Goal: Task Accomplishment & Management: Manage account settings

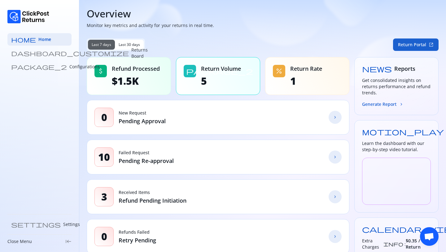
click at [409, 48] on button "Return Portal open_in_new" at bounding box center [416, 44] width 46 height 12
click at [418, 46] on button "Return Portal open_in_new" at bounding box center [416, 44] width 46 height 12
click at [416, 47] on button "Return Portal open_in_new" at bounding box center [416, 44] width 46 height 12
click at [69, 66] on p "Configurations" at bounding box center [84, 67] width 30 height 6
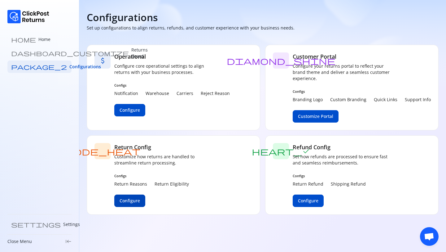
click at [129, 200] on span "Configure" at bounding box center [130, 200] width 20 height 6
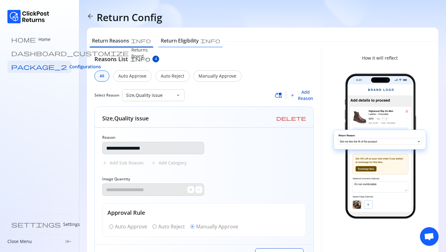
click at [161, 42] on h6 "Return Eligibility" at bounding box center [180, 40] width 38 height 7
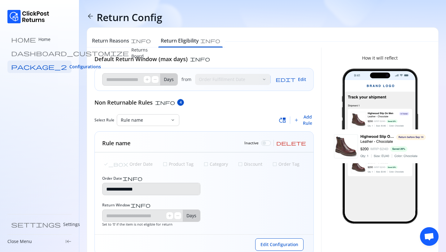
scroll to position [18, 0]
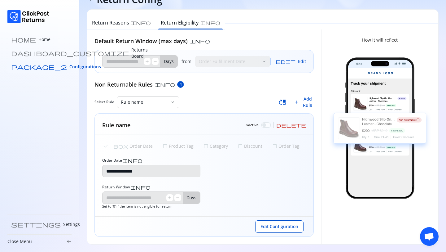
click at [69, 68] on span "Configurations" at bounding box center [85, 67] width 32 height 6
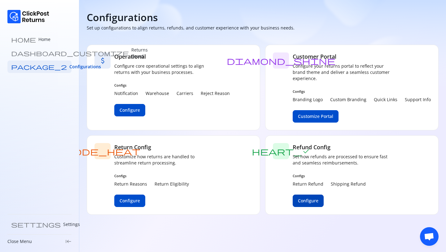
click at [315, 202] on span "Configure" at bounding box center [308, 200] width 20 height 6
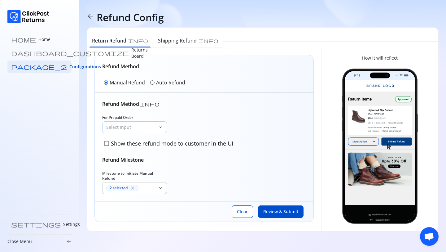
click at [127, 127] on p "Select Input" at bounding box center [130, 127] width 49 height 6
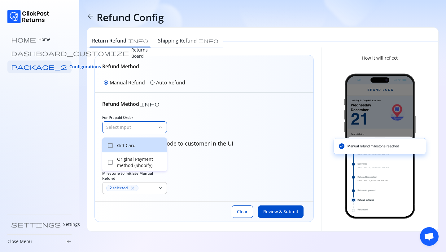
click at [121, 147] on p "Gift Card" at bounding box center [140, 145] width 46 height 6
click at [194, 123] on div "For Prepaid Order 1 selected close keyboard_arrow_down check_box_outline_blank …" at bounding box center [204, 131] width 204 height 33
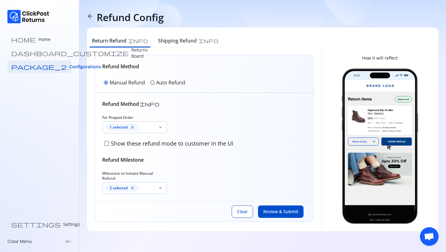
click at [139, 185] on div "2 selected close" at bounding box center [130, 188] width 49 height 6
click at [142, 203] on p "Received in [GEOGRAPHIC_DATA]" at bounding box center [152, 206] width 21 height 19
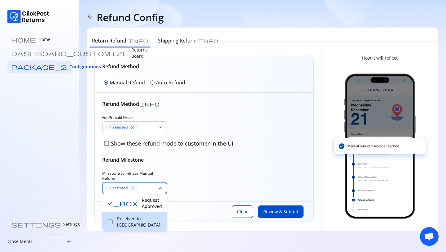
click at [129, 216] on p "Received in [GEOGRAPHIC_DATA]" at bounding box center [140, 221] width 46 height 12
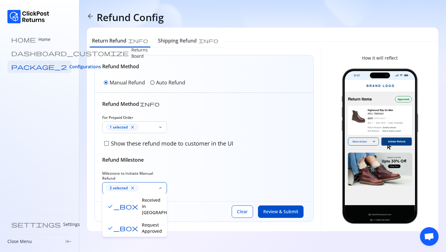
click at [115, 220] on div "check_box Request Approved" at bounding box center [134, 227] width 65 height 19
click at [203, 195] on div "Refund Method info For Prepaid Order 1 selected close keyboard_arrow_down check…" at bounding box center [204, 147] width 219 height 108
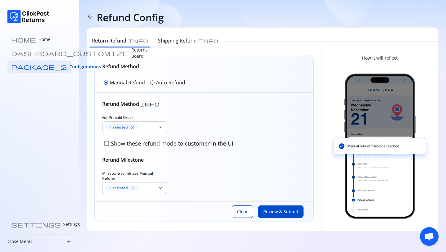
click at [157, 83] on p "Auto Refund" at bounding box center [170, 82] width 29 height 7
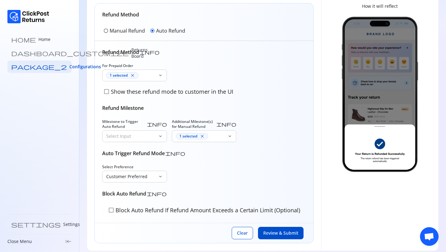
scroll to position [54, 0]
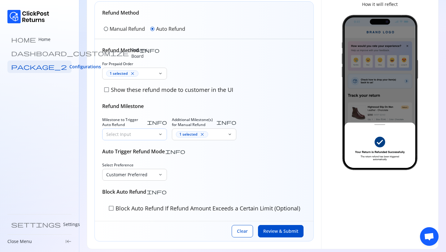
click at [139, 131] on p "Select Input" at bounding box center [130, 134] width 49 height 6
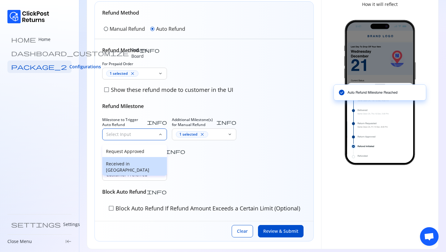
click at [132, 163] on p "Received in [GEOGRAPHIC_DATA]" at bounding box center [134, 167] width 57 height 12
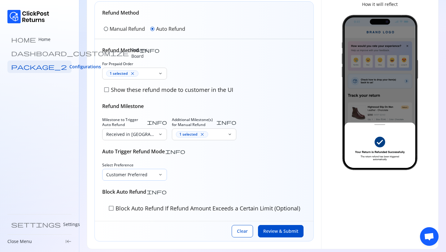
click at [151, 176] on p "Customer Preferred" at bounding box center [130, 174] width 49 height 6
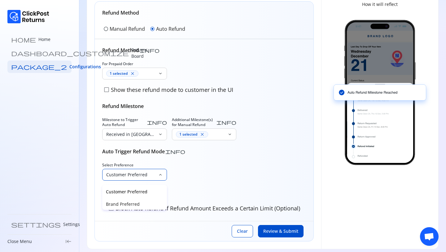
click at [129, 192] on p "Customer Preferred" at bounding box center [134, 191] width 57 height 6
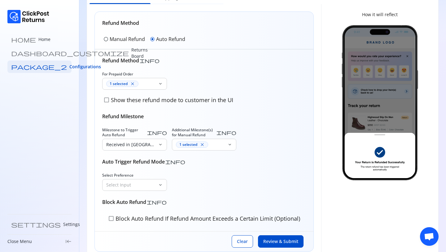
scroll to position [40, 0]
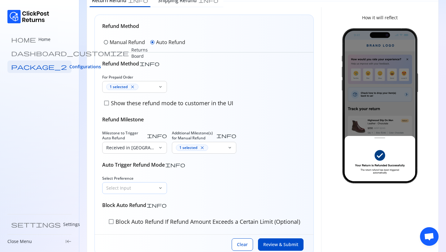
click at [135, 190] on p "Select Input" at bounding box center [130, 188] width 49 height 6
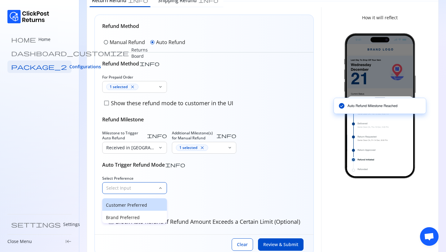
click at [130, 202] on p "Customer Preferred" at bounding box center [134, 205] width 57 height 6
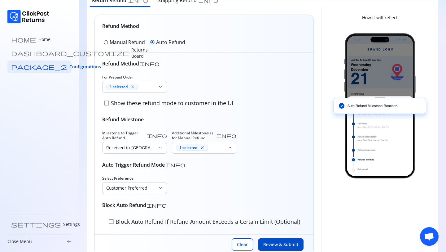
click at [109, 105] on span "check_box_outline_blank" at bounding box center [107, 103] width 6 height 6
click at [125, 42] on p "Manual Refund" at bounding box center [127, 41] width 35 height 7
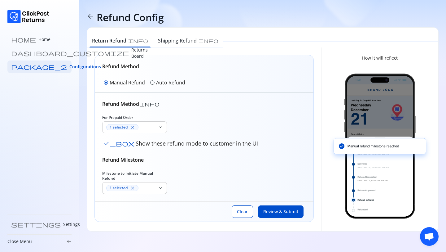
scroll to position [0, 0]
click at [155, 87] on div "radio_button_unchecked Auto Refund" at bounding box center [168, 82] width 38 height 10
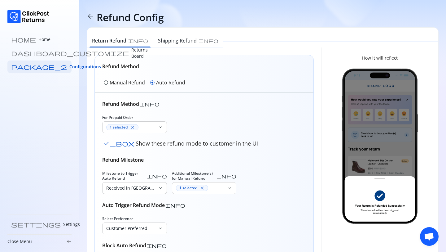
click at [108, 83] on div "radio_button_unchecked Manual Refund" at bounding box center [124, 82] width 44 height 10
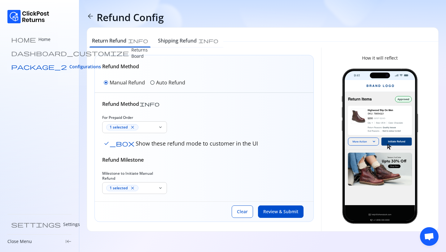
click at [69, 64] on span "Configurations" at bounding box center [85, 67] width 32 height 6
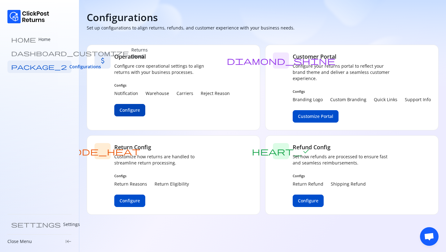
click at [124, 108] on span "Configure" at bounding box center [130, 110] width 20 height 6
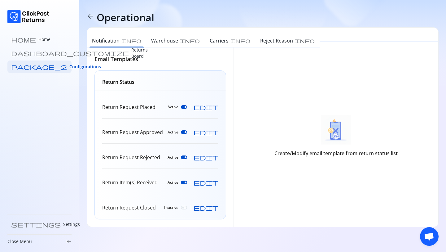
click at [215, 134] on span "edit" at bounding box center [206, 132] width 25 height 6
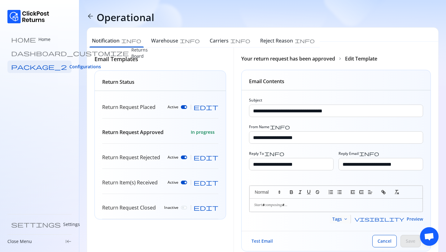
click at [342, 218] on span "Tags" at bounding box center [338, 219] width 10 height 6
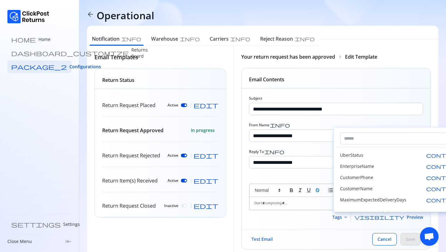
scroll to position [19, 0]
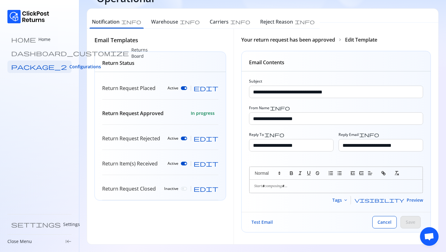
click at [136, 119] on div "Return Request Approved In progress" at bounding box center [160, 113] width 116 height 23
click at [156, 20] on h6 "Warehouse" at bounding box center [164, 21] width 27 height 7
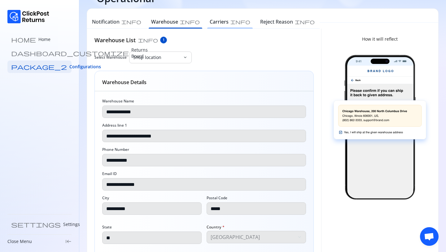
click at [210, 20] on h6 "Carriers" at bounding box center [219, 21] width 19 height 7
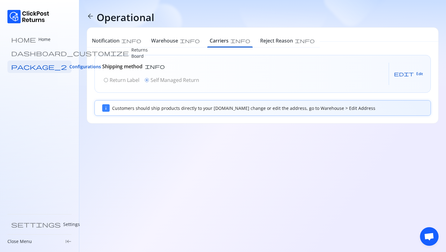
click at [106, 81] on div "radio_button_unchecked Return Label radio_button_checked Self Managed Return" at bounding box center [151, 80] width 98 height 10
click at [420, 76] on span "Edit" at bounding box center [420, 73] width 7 height 5
click at [115, 78] on p "Return Label" at bounding box center [125, 79] width 30 height 7
click at [421, 75] on button "Save" at bounding box center [414, 74] width 19 height 10
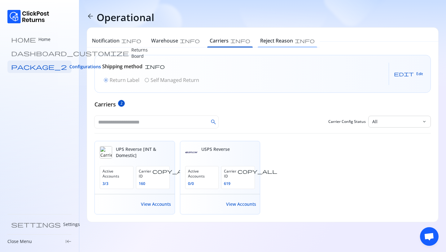
click at [260, 41] on h6 "Reject Reason" at bounding box center [276, 40] width 33 height 7
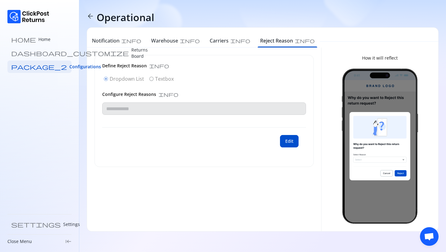
type input "**********"
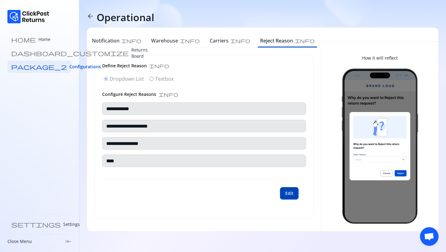
click at [291, 192] on span "Edit" at bounding box center [289, 193] width 8 height 6
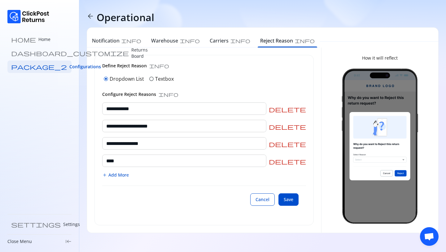
click at [154, 78] on div "radio_button_unchecked Textbox" at bounding box center [161, 79] width 27 height 10
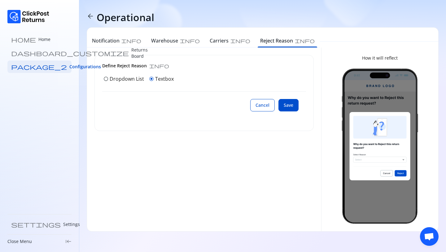
click at [265, 112] on div "Cancel Save" at bounding box center [204, 105] width 204 height 28
click at [266, 110] on button "Cancel" at bounding box center [262, 105] width 24 height 12
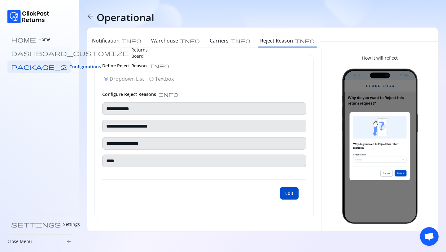
click at [131, 55] on p "Returns Board" at bounding box center [139, 53] width 16 height 12
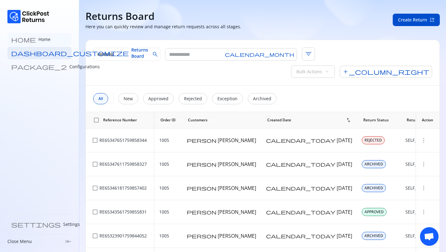
click at [28, 42] on link "home Home" at bounding box center [39, 39] width 64 height 12
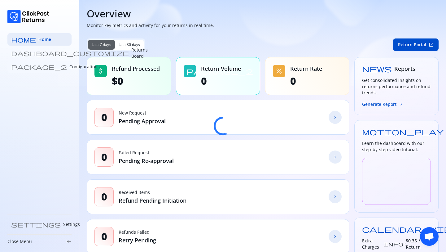
click at [69, 69] on p "Configurations" at bounding box center [84, 67] width 30 height 6
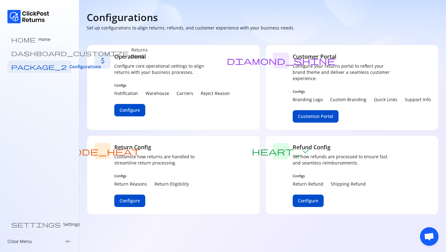
click at [131, 52] on p "Returns Board" at bounding box center [139, 53] width 16 height 12
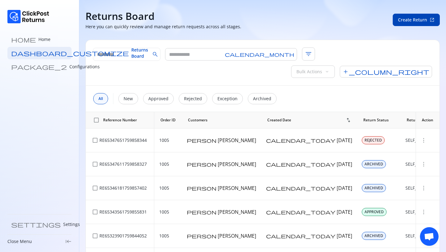
click at [404, 22] on span "Create Return" at bounding box center [412, 20] width 29 height 6
